Goal: Communication & Community: Answer question/provide support

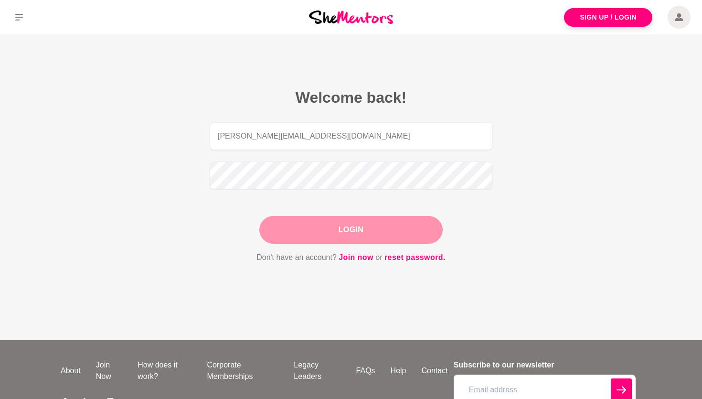
click at [352, 234] on button "Login" at bounding box center [350, 230] width 183 height 28
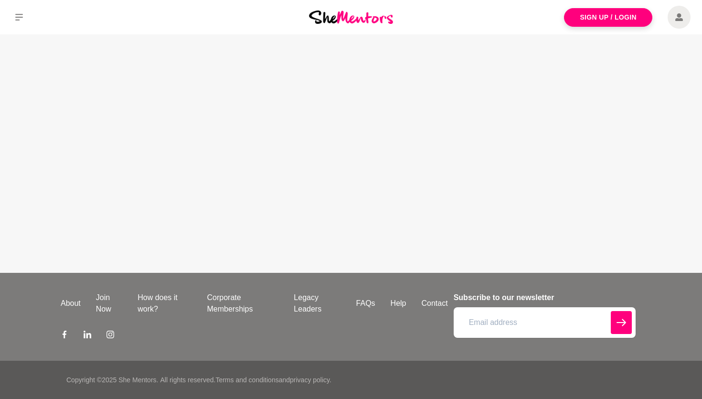
type input "[PERSON_NAME][EMAIL_ADDRESS][DOMAIN_NAME]"
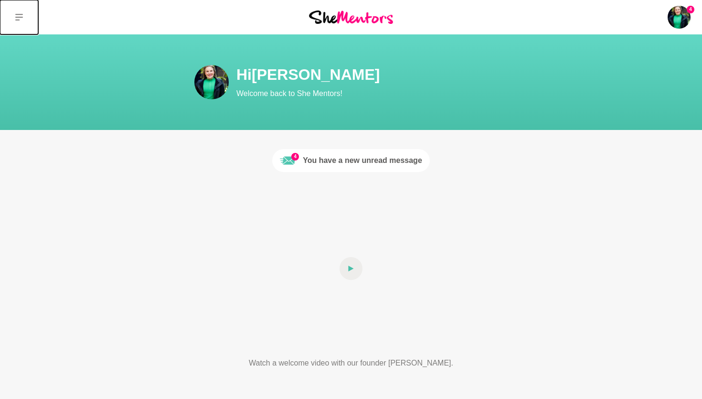
click at [17, 20] on icon at bounding box center [19, 17] width 8 height 7
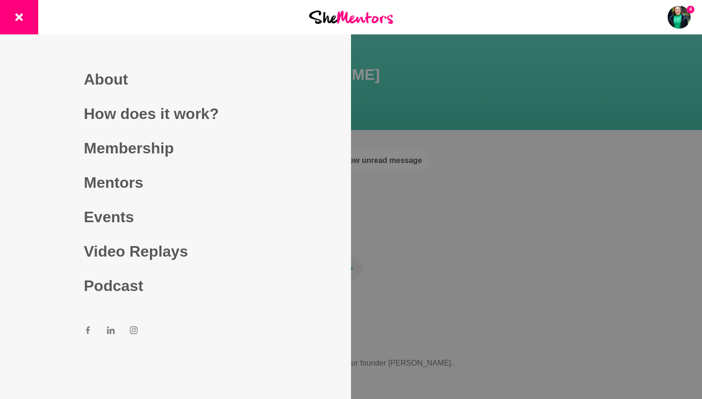
click at [449, 14] on div at bounding box center [351, 17] width 234 height 34
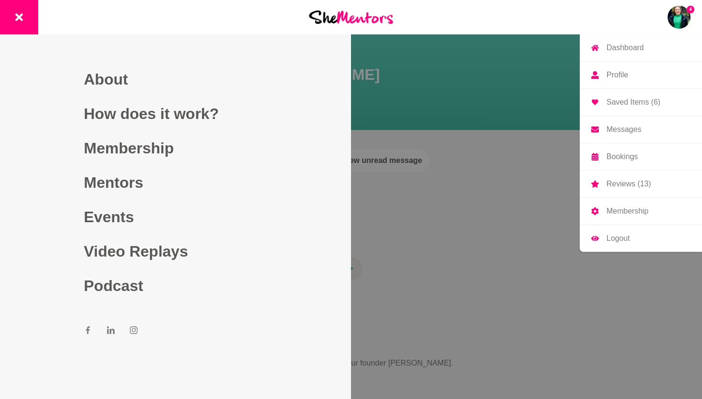
click at [680, 17] on img at bounding box center [679, 17] width 23 height 23
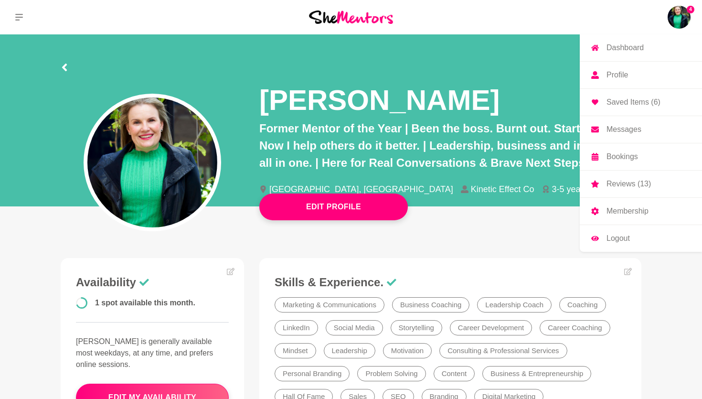
click at [616, 128] on p "Messages" at bounding box center [624, 130] width 35 height 8
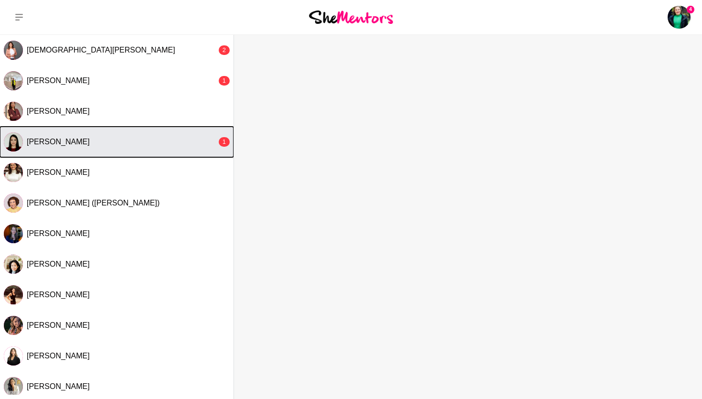
click at [83, 143] on div "[PERSON_NAME]" at bounding box center [122, 142] width 190 height 10
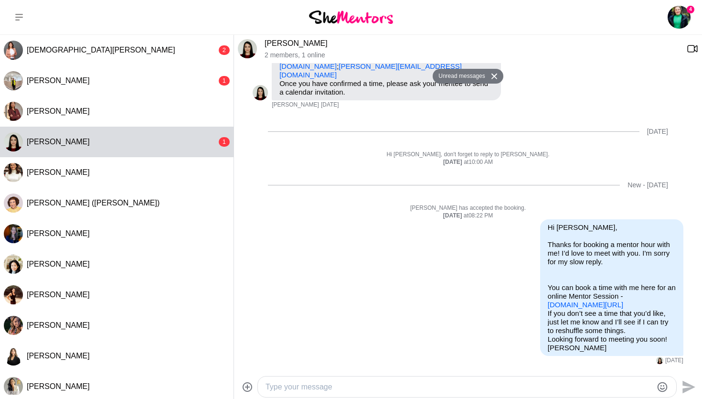
scroll to position [202, 0]
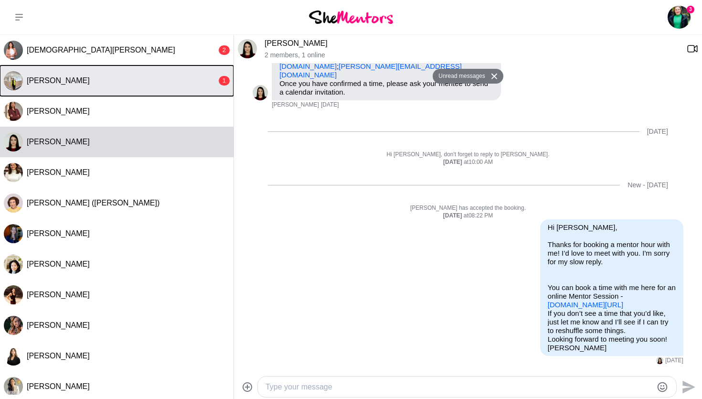
click at [89, 83] on div "[PERSON_NAME]" at bounding box center [122, 81] width 190 height 10
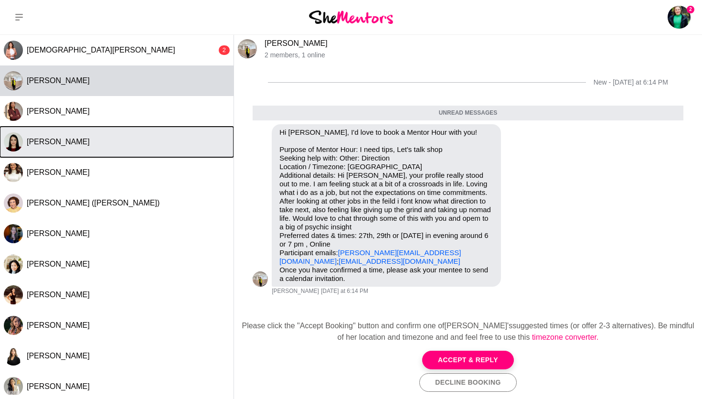
click at [56, 138] on span "[PERSON_NAME]" at bounding box center [58, 142] width 63 height 8
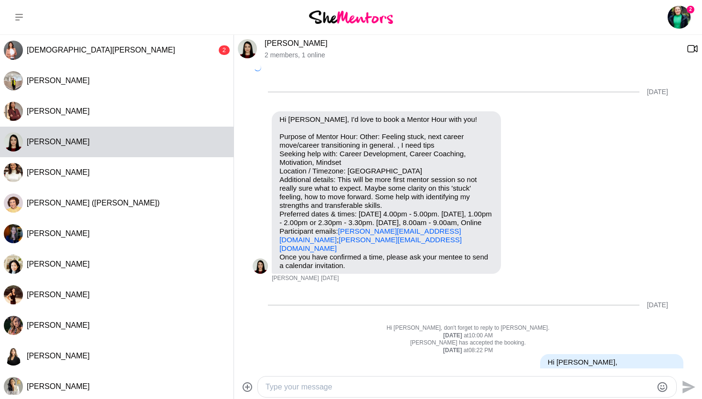
scroll to position [163, 0]
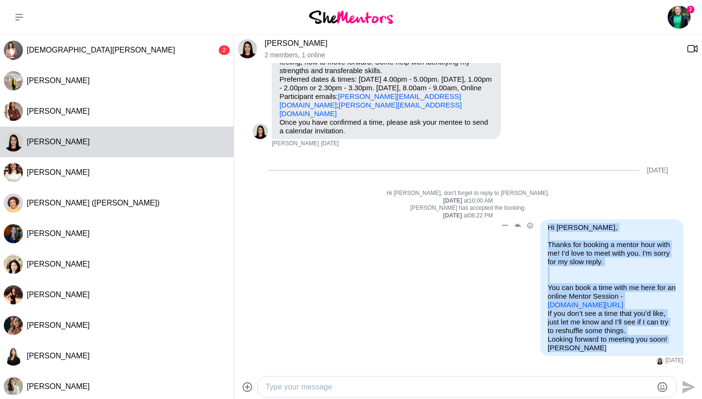
drag, startPoint x: 548, startPoint y: 194, endPoint x: 568, endPoint y: 353, distance: 160.3
click at [568, 353] on div "Hi [PERSON_NAME], Thanks for booking a mentor hour with me! I’d love to meet wi…" at bounding box center [611, 287] width 143 height 137
copy div "Hi [PERSON_NAME], Thanks for booking a mentor hour with me! I’d love to meet wi…"
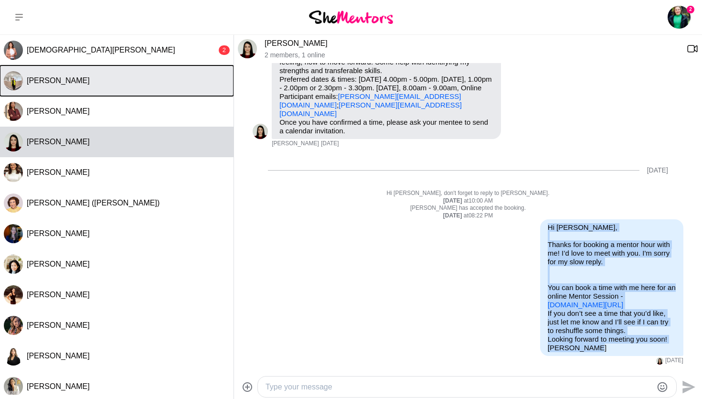
click at [112, 82] on div "[PERSON_NAME]" at bounding box center [128, 81] width 203 height 10
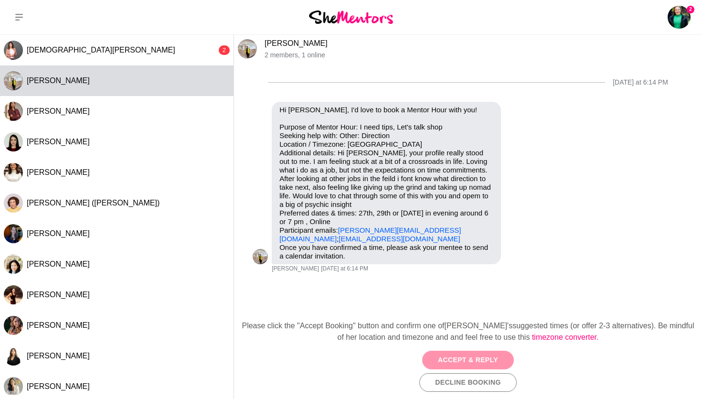
click at [444, 356] on button "Accept & Reply" at bounding box center [468, 360] width 92 height 19
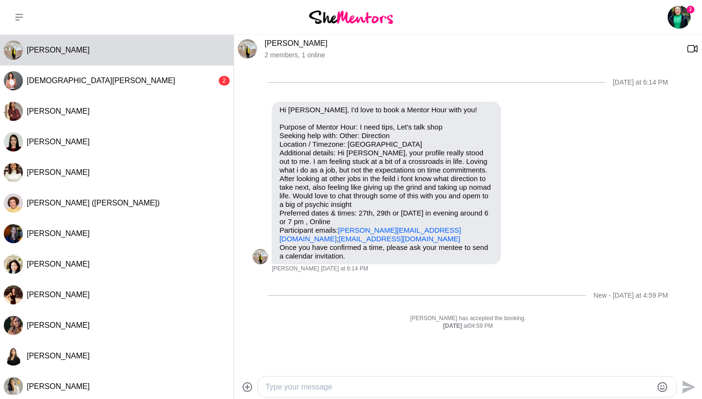
click at [271, 383] on textarea "Type your message" at bounding box center [459, 386] width 387 height 11
paste textarea "Hi [PERSON_NAME], Thanks for booking a mentor hour with me! I’d love to meet wi…"
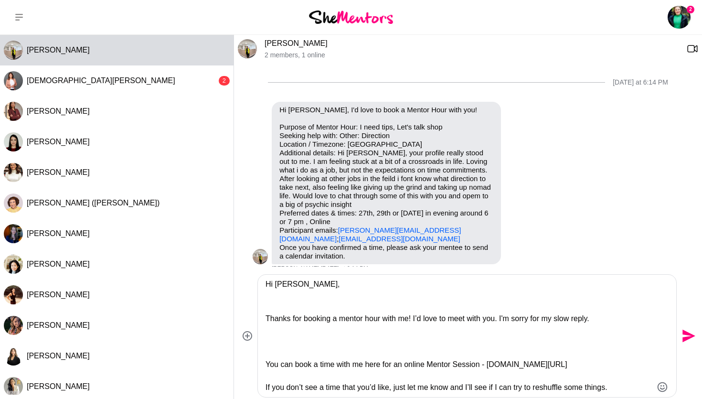
click at [289, 283] on textarea "Hi [PERSON_NAME], Thanks for booking a mentor hour with me! I’d love to meet wi…" at bounding box center [459, 335] width 387 height 115
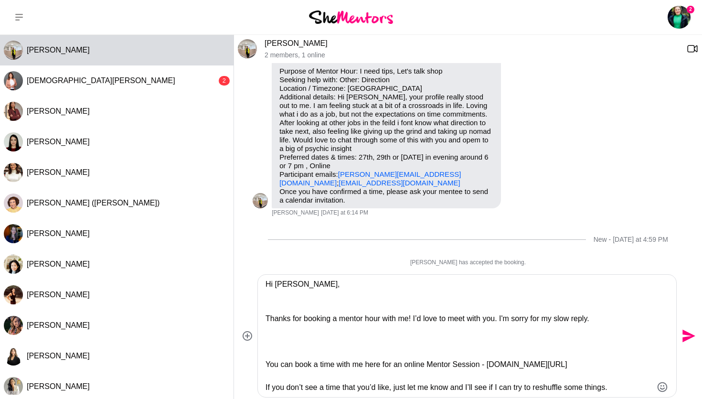
scroll to position [64, 0]
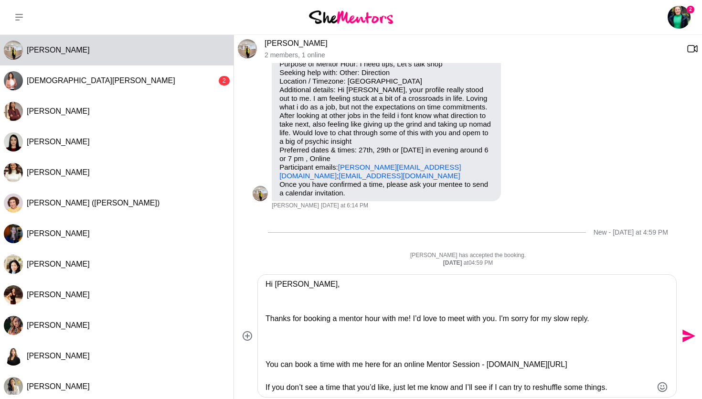
click at [294, 303] on textarea "Hi [PERSON_NAME], Thanks for booking a mentor hour with me! I’d love to meet wi…" at bounding box center [459, 335] width 387 height 115
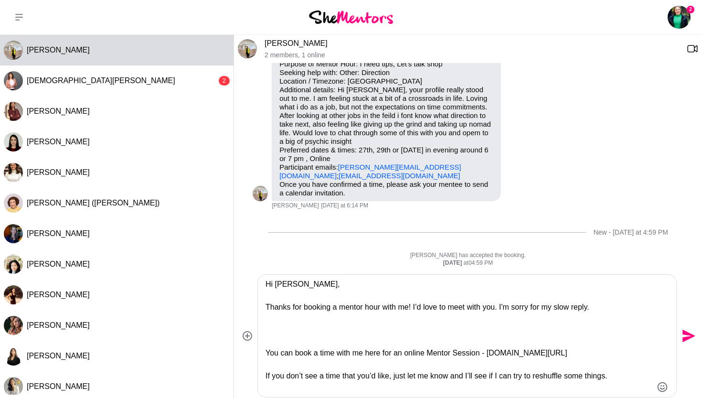
click at [280, 335] on textarea "Hi [PERSON_NAME], Thanks for booking a mentor hour with me! I’d love to meet wi…" at bounding box center [459, 335] width 387 height 115
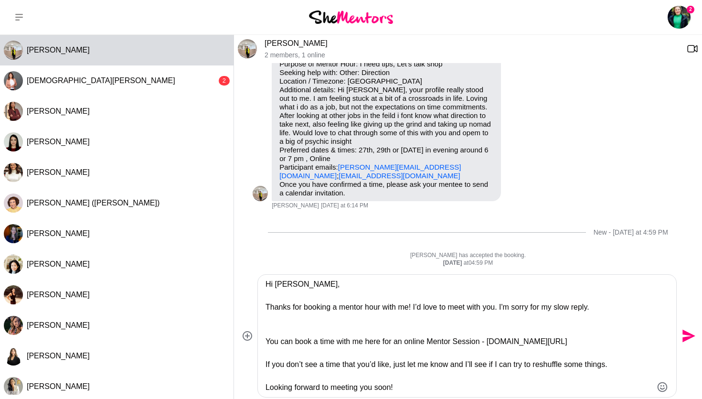
type textarea "Hi [PERSON_NAME], Thanks for booking a mentor hour with me! I’d love to meet wi…"
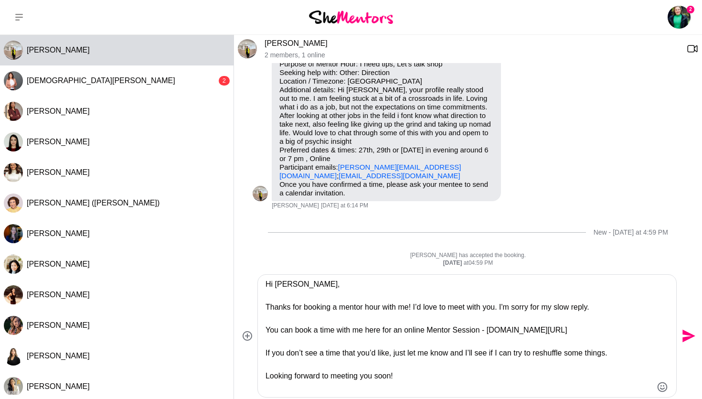
scroll to position [1, 0]
click at [639, 362] on textarea "Hi [PERSON_NAME], Thanks for booking a mentor hour with me! I’d love to meet wi…" at bounding box center [459, 335] width 387 height 115
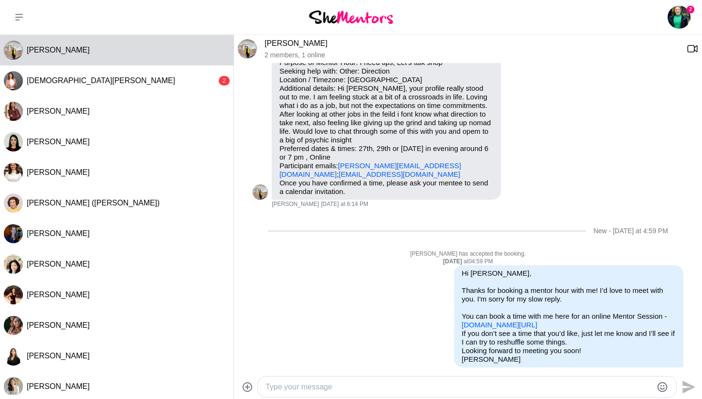
scroll to position [0, 0]
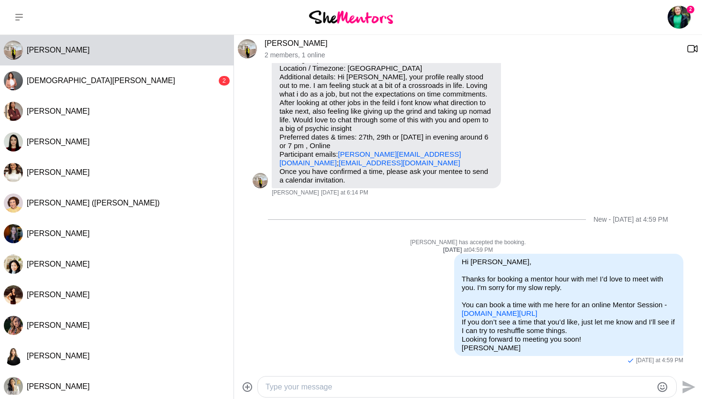
type textarea "N"
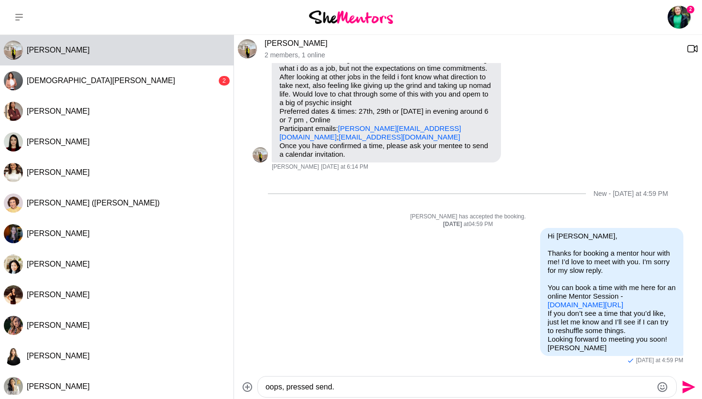
type textarea "oops, pressed send."
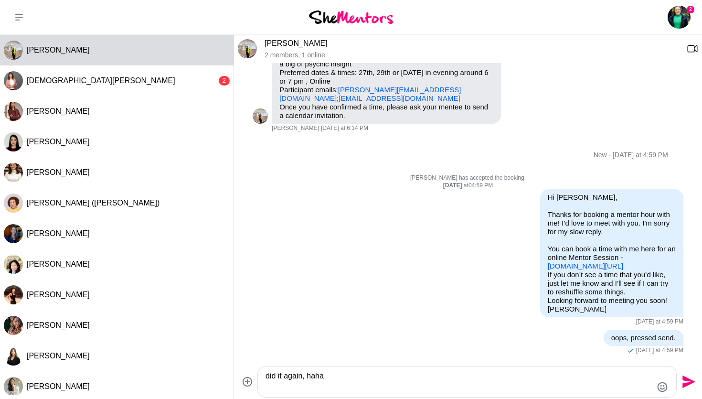
scroll to position [189, 0]
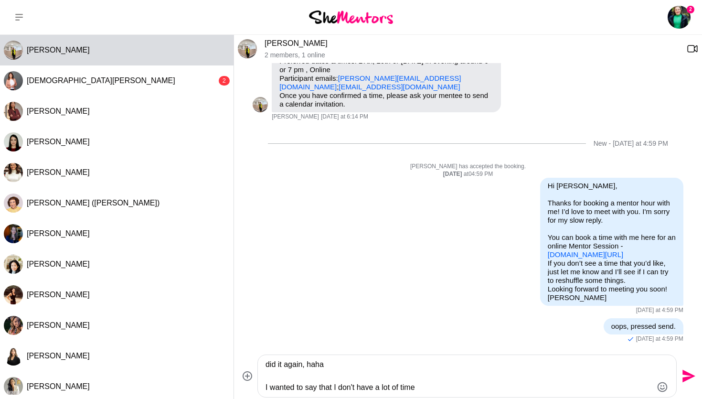
drag, startPoint x: 336, startPoint y: 386, endPoint x: 476, endPoint y: 385, distance: 140.4
click at [476, 385] on textarea "did it again, haha I wanted to say that I don't have a lot of time" at bounding box center [459, 376] width 387 height 34
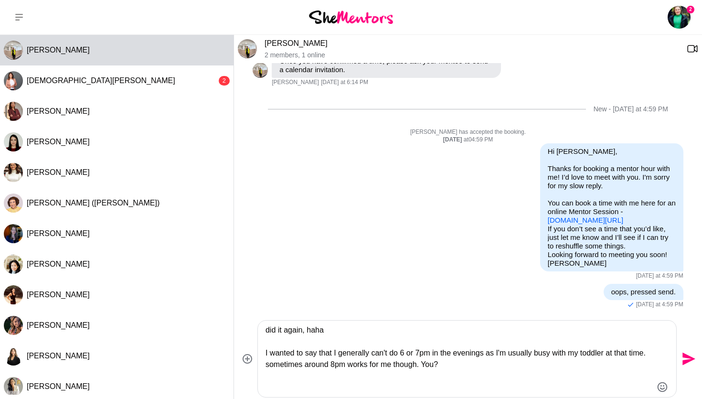
type textarea "did it again, haha I wanted to say that I generally can't do 6 or 7pm in the ev…"
click at [687, 359] on icon "Send" at bounding box center [688, 358] width 13 height 13
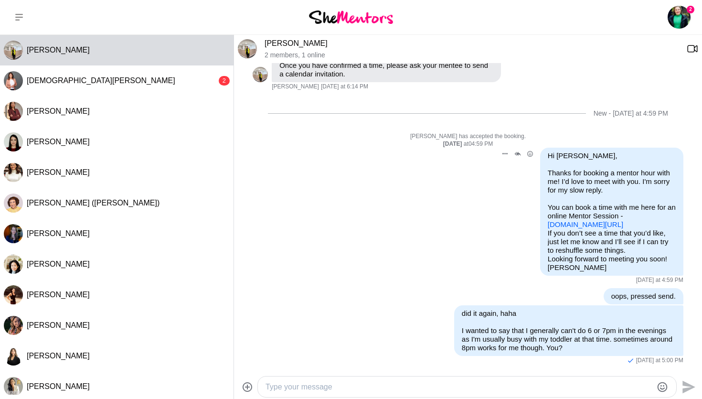
scroll to position [200, 0]
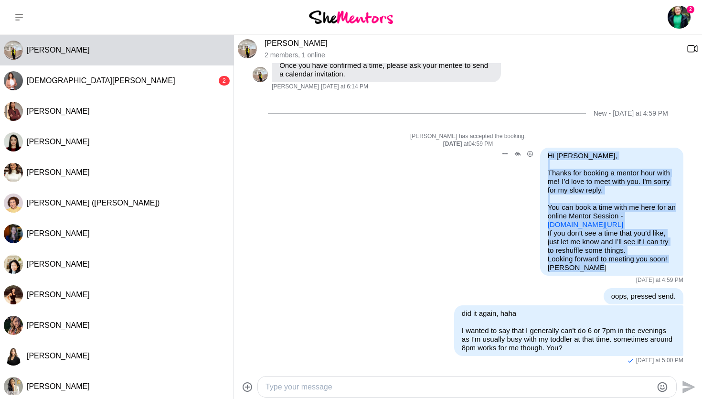
drag, startPoint x: 564, startPoint y: 287, endPoint x: 548, endPoint y: 134, distance: 153.1
click at [548, 148] on div "Hi [PERSON_NAME], Thanks for booking a mentor hour with me! I’d love to meet wi…" at bounding box center [611, 212] width 143 height 128
copy div "Hi [PERSON_NAME], Thanks for booking a mentor hour with me! I’d love to meet wi…"
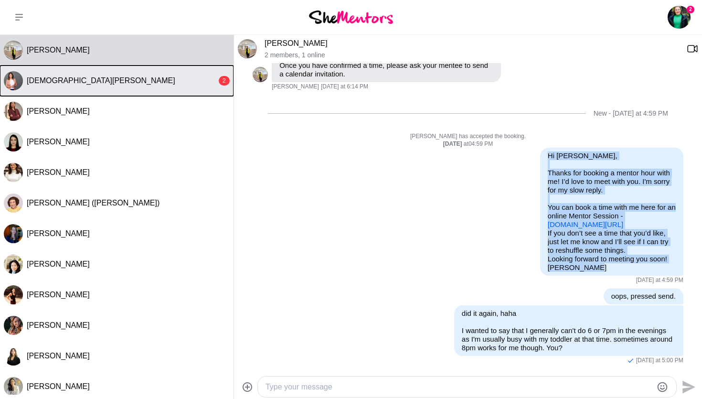
click at [58, 85] on button "[DEMOGRAPHIC_DATA][PERSON_NAME] 2" at bounding box center [117, 80] width 234 height 31
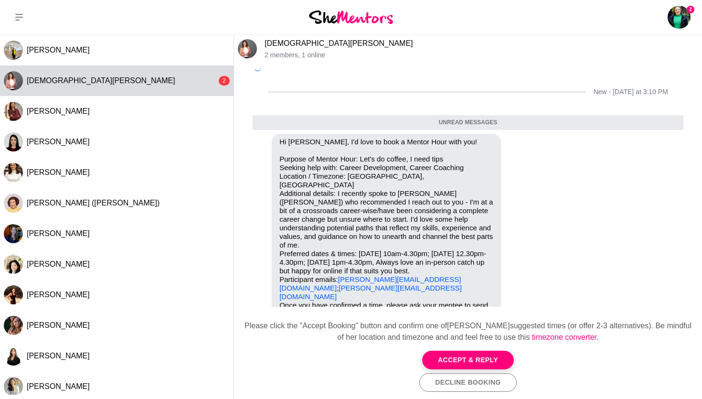
scroll to position [40, 0]
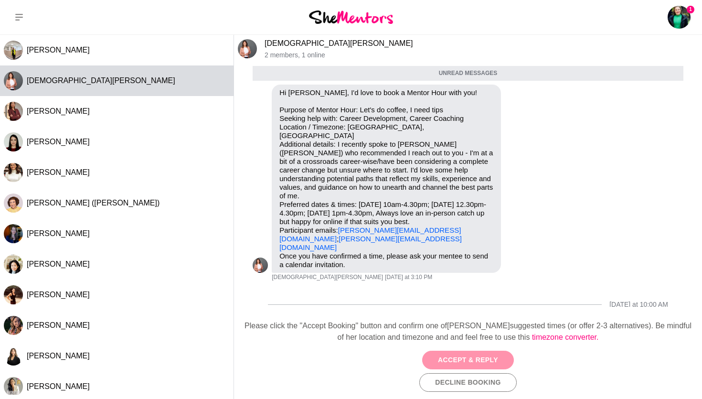
click at [461, 356] on button "Accept & Reply" at bounding box center [468, 360] width 92 height 19
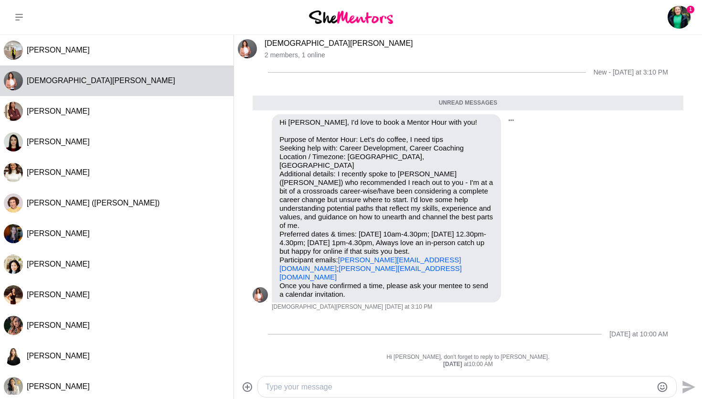
scroll to position [0, 0]
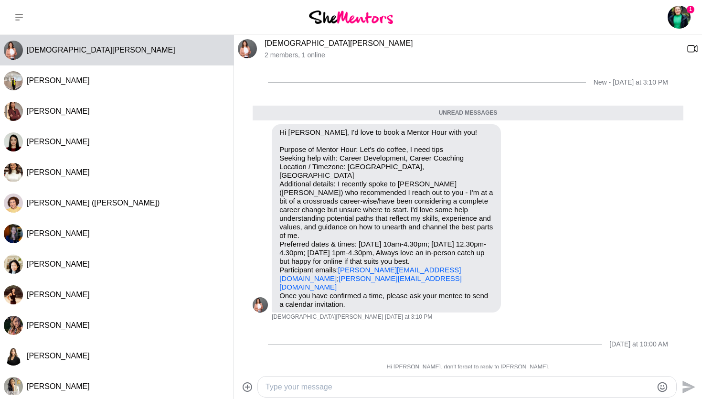
click at [275, 392] on textarea "Type your message" at bounding box center [459, 386] width 387 height 11
paste textarea "Hi [PERSON_NAME], Thanks for booking a mentor hour with me! I’d love to meet wi…"
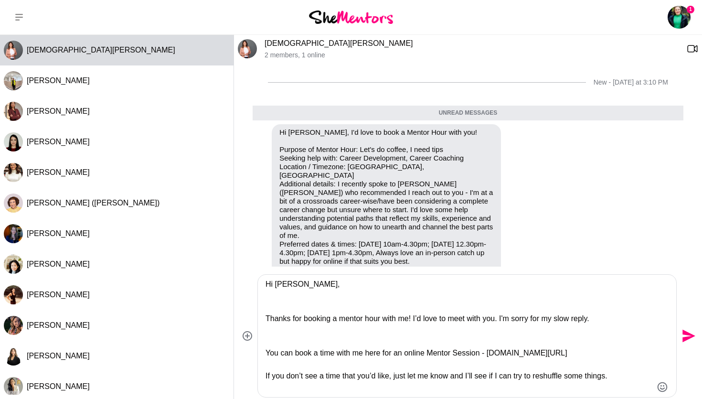
click at [283, 309] on textarea "Hi [PERSON_NAME], Thanks for booking a mentor hour with me! I’d love to meet wi…" at bounding box center [459, 335] width 387 height 115
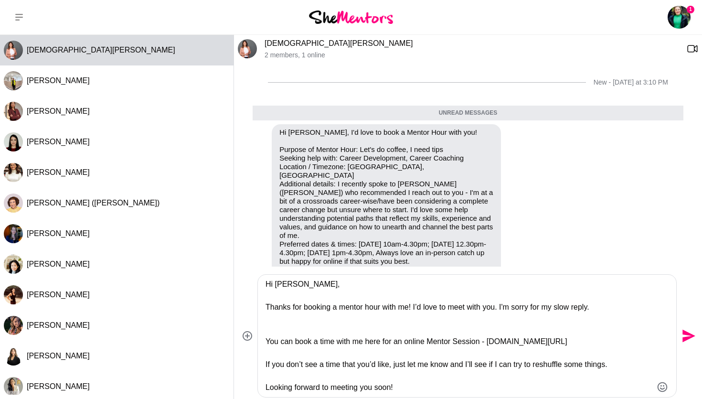
click at [281, 286] on textarea "Hi [PERSON_NAME], Thanks for booking a mentor hour with me! I’d love to meet wi…" at bounding box center [459, 335] width 387 height 115
click at [281, 325] on textarea "Hi [PERSON_NAME], Thanks for booking a mentor hour with me! I’d love to meet wi…" at bounding box center [459, 335] width 387 height 115
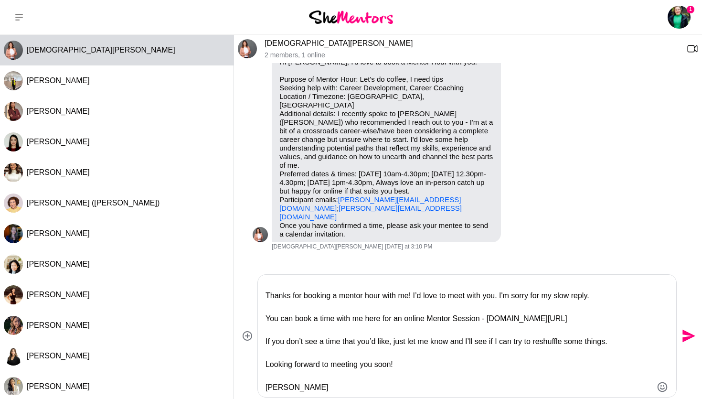
scroll to position [18, 0]
click at [631, 346] on textarea "Hi [PERSON_NAME], Thanks for booking a mentor hour with me! I’d love to meet wi…" at bounding box center [459, 335] width 387 height 115
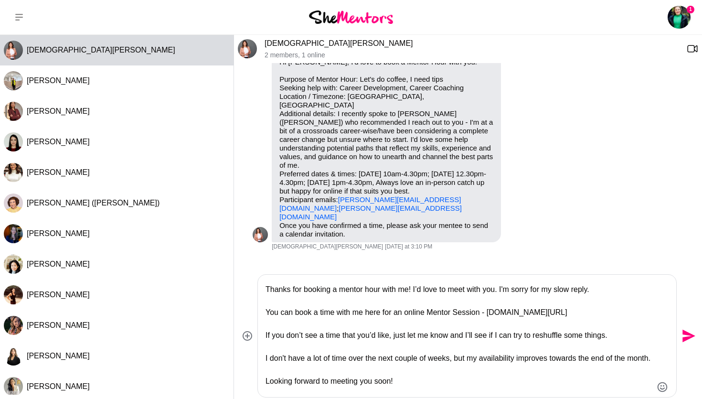
scroll to position [33, 0]
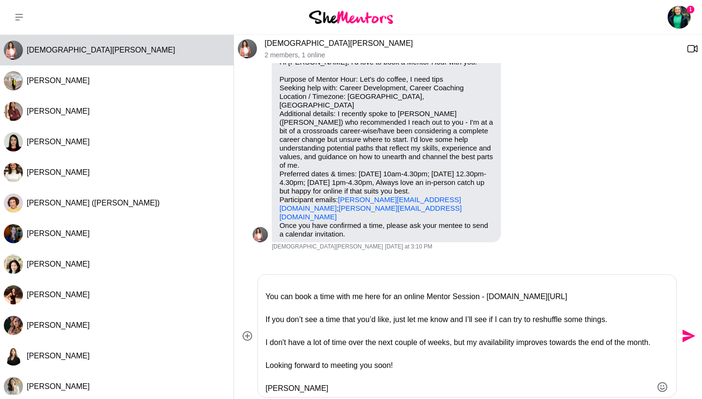
type textarea "Hi [PERSON_NAME], Thanks for booking a mentor hour with me! I’d love to meet wi…"
click at [684, 336] on icon "Send" at bounding box center [687, 335] width 15 height 15
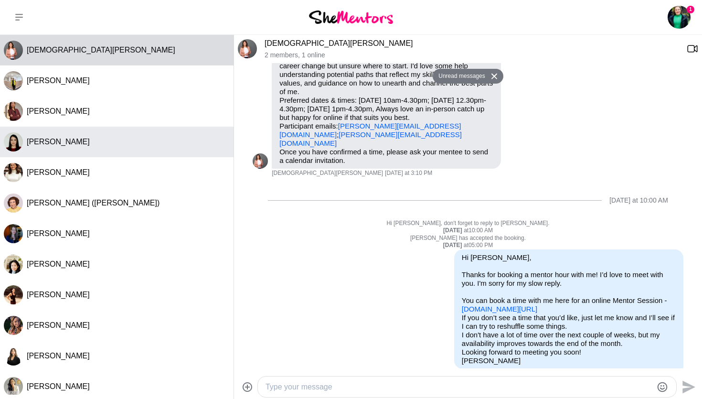
scroll to position [204, 0]
